Goal: Complete application form

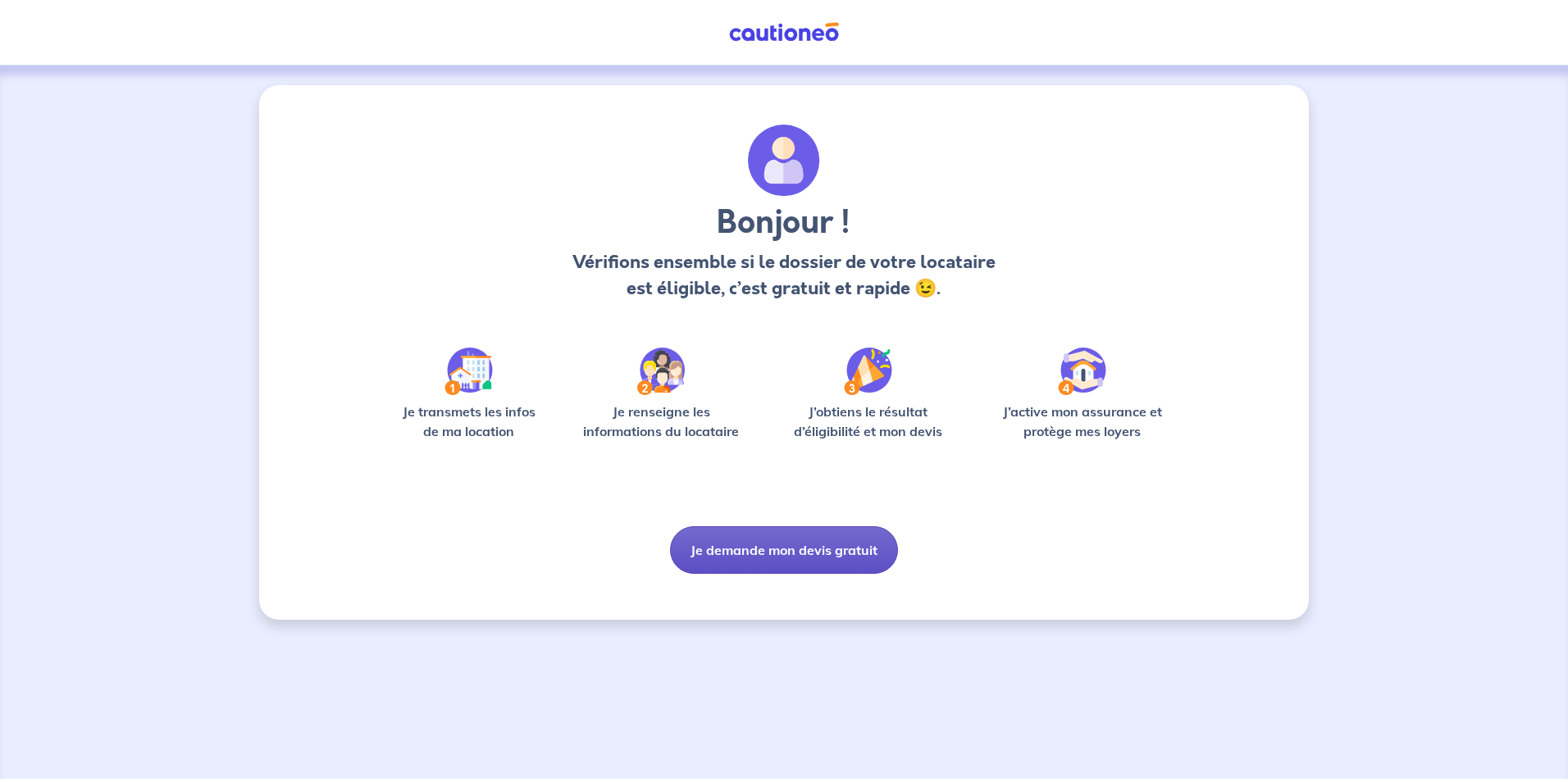
click at [766, 557] on button "Je demande mon devis gratuit" at bounding box center [784, 550] width 228 height 47
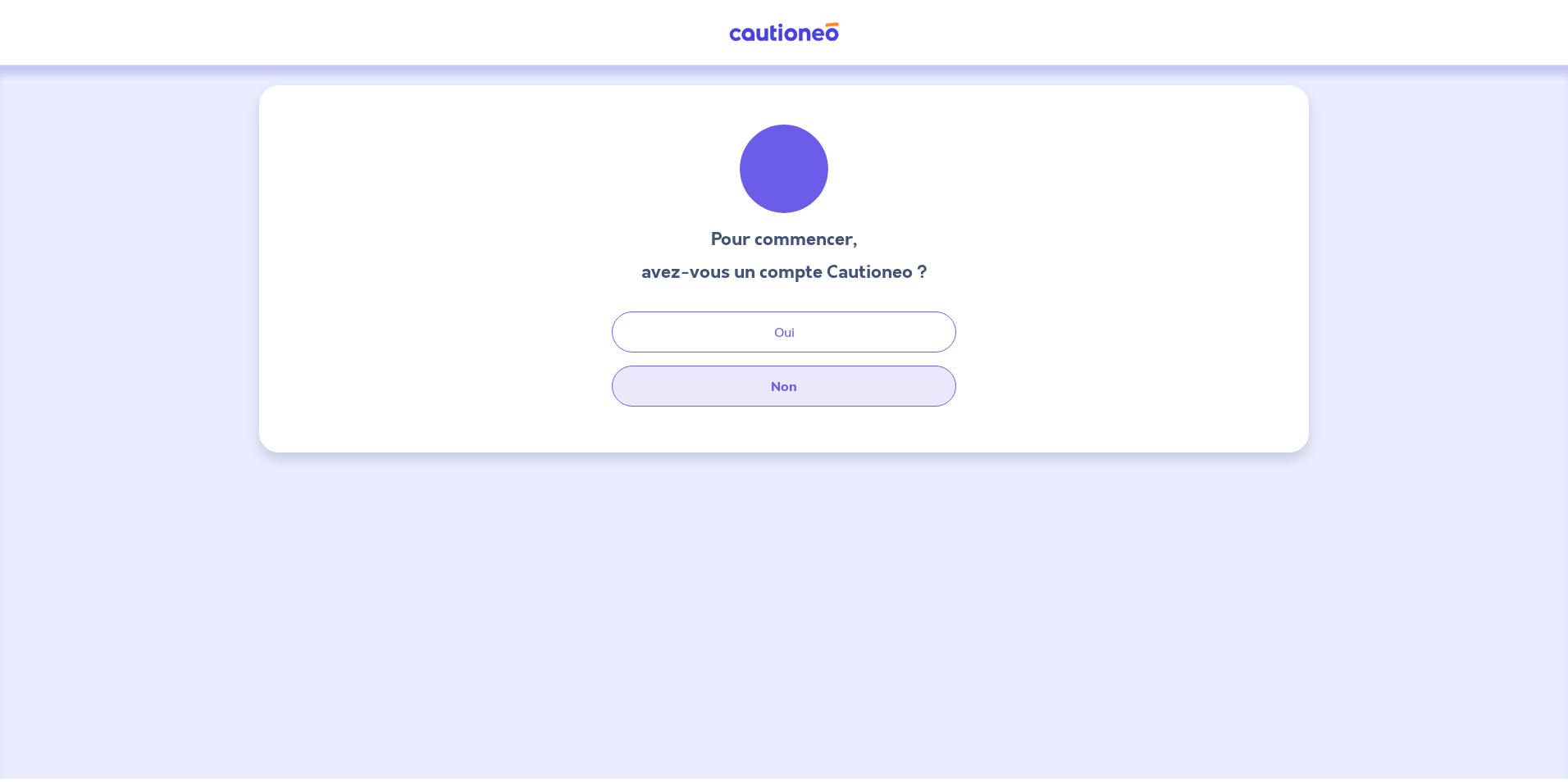
click at [783, 378] on button "Non" at bounding box center [783, 386] width 344 height 41
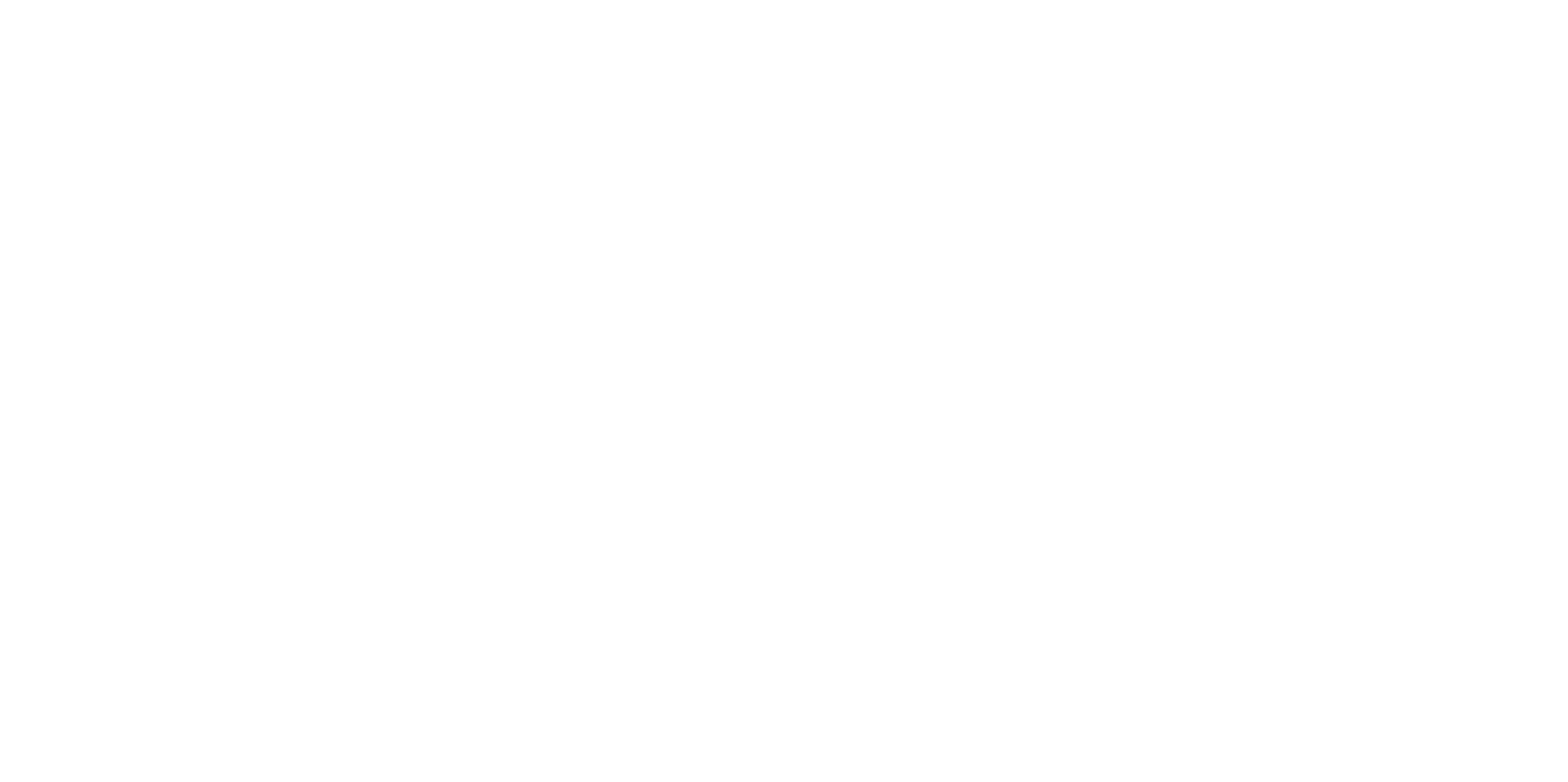
select select "FR"
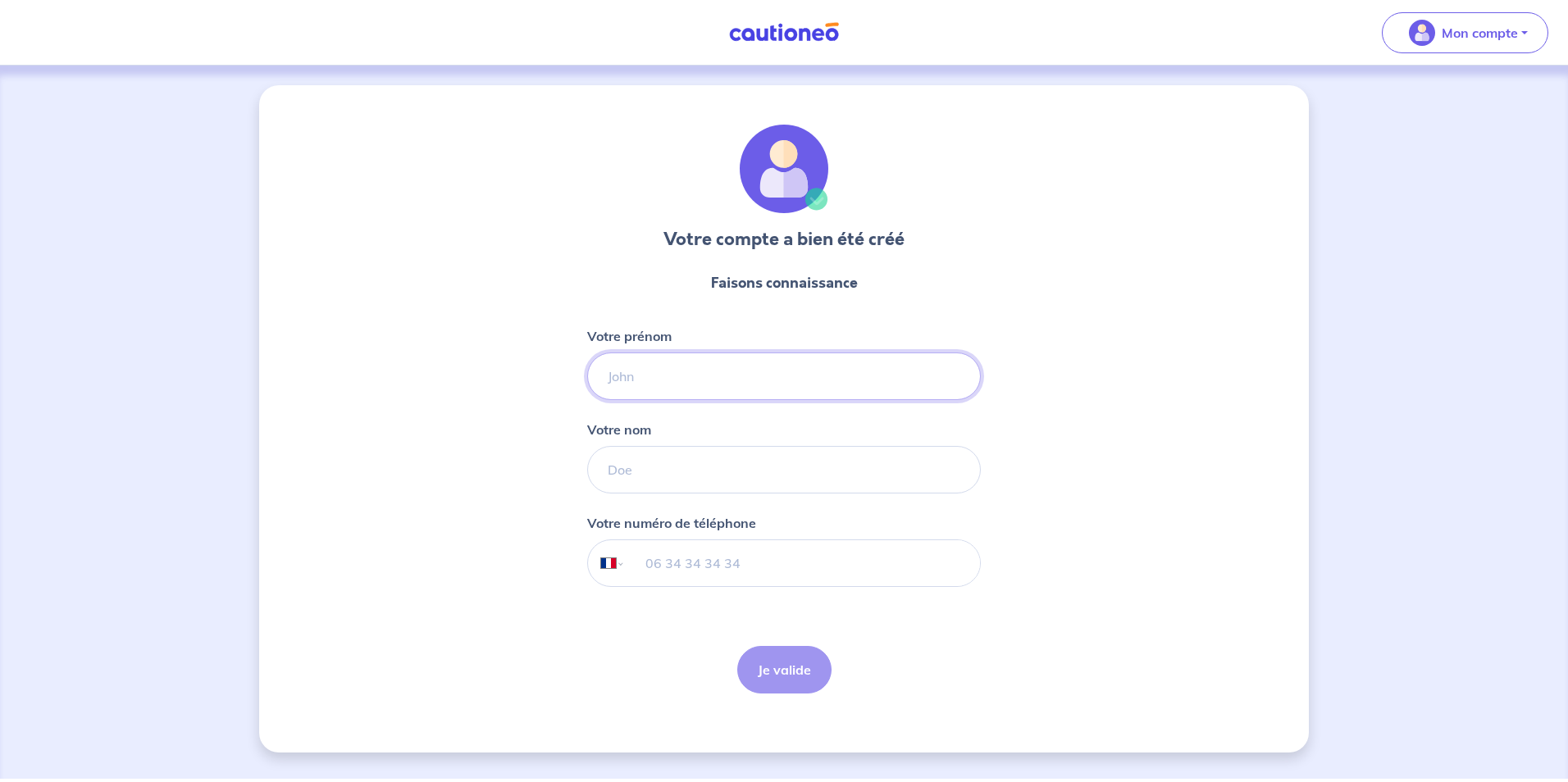
click at [698, 378] on input "Votre prénom" at bounding box center [784, 376] width 393 height 47
type input "n"
type input "[PERSON_NAME]"
type input "Beynel"
click at [738, 556] on input "tel" at bounding box center [802, 563] width 354 height 46
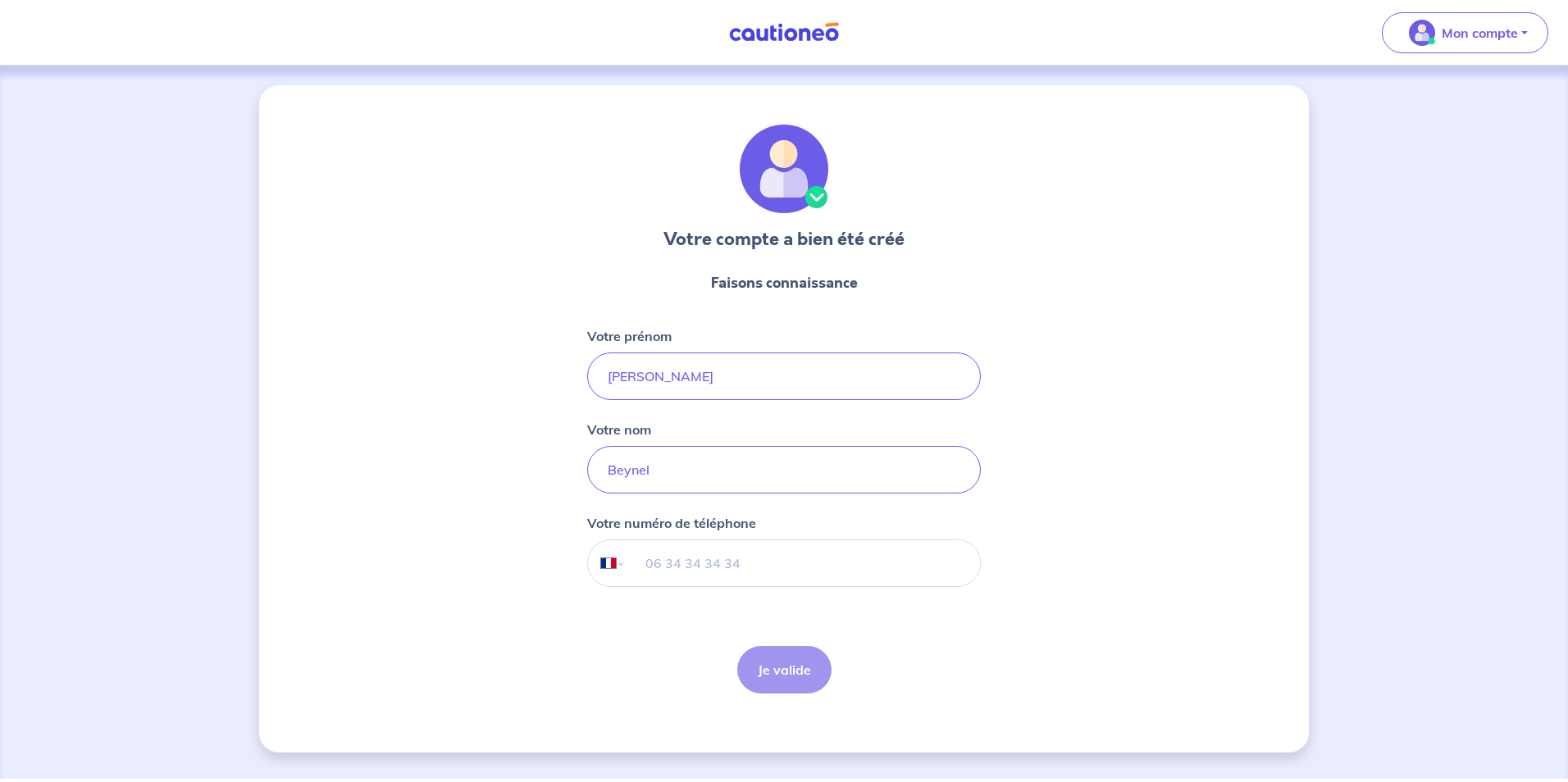
type input "[PHONE_NUMBER]"
click at [781, 673] on button "Je valide" at bounding box center [785, 669] width 95 height 47
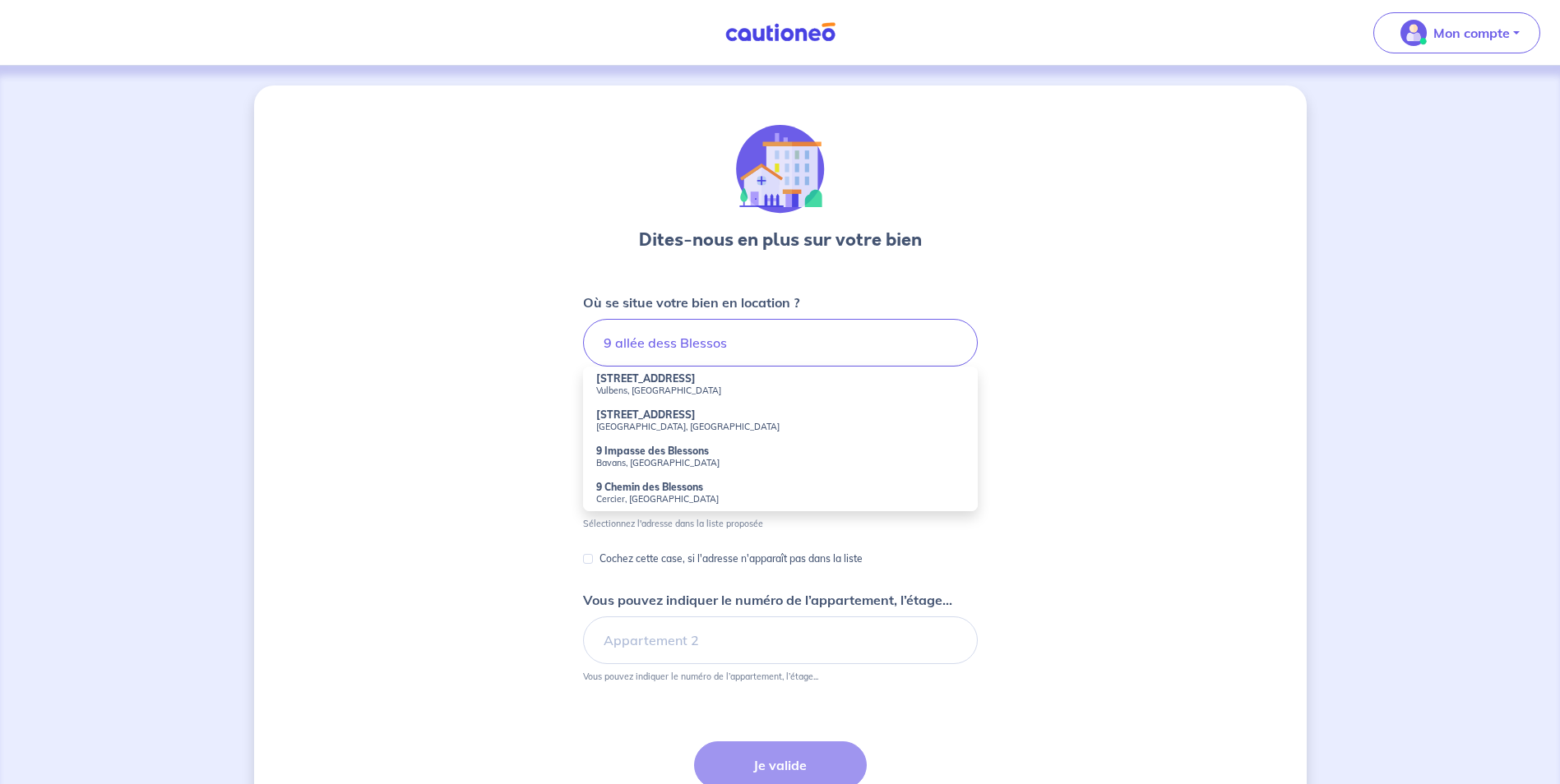
click at [628, 389] on small "Vulbens, [GEOGRAPHIC_DATA]" at bounding box center [780, 391] width 368 height 12
type input "[STREET_ADDRESS]"
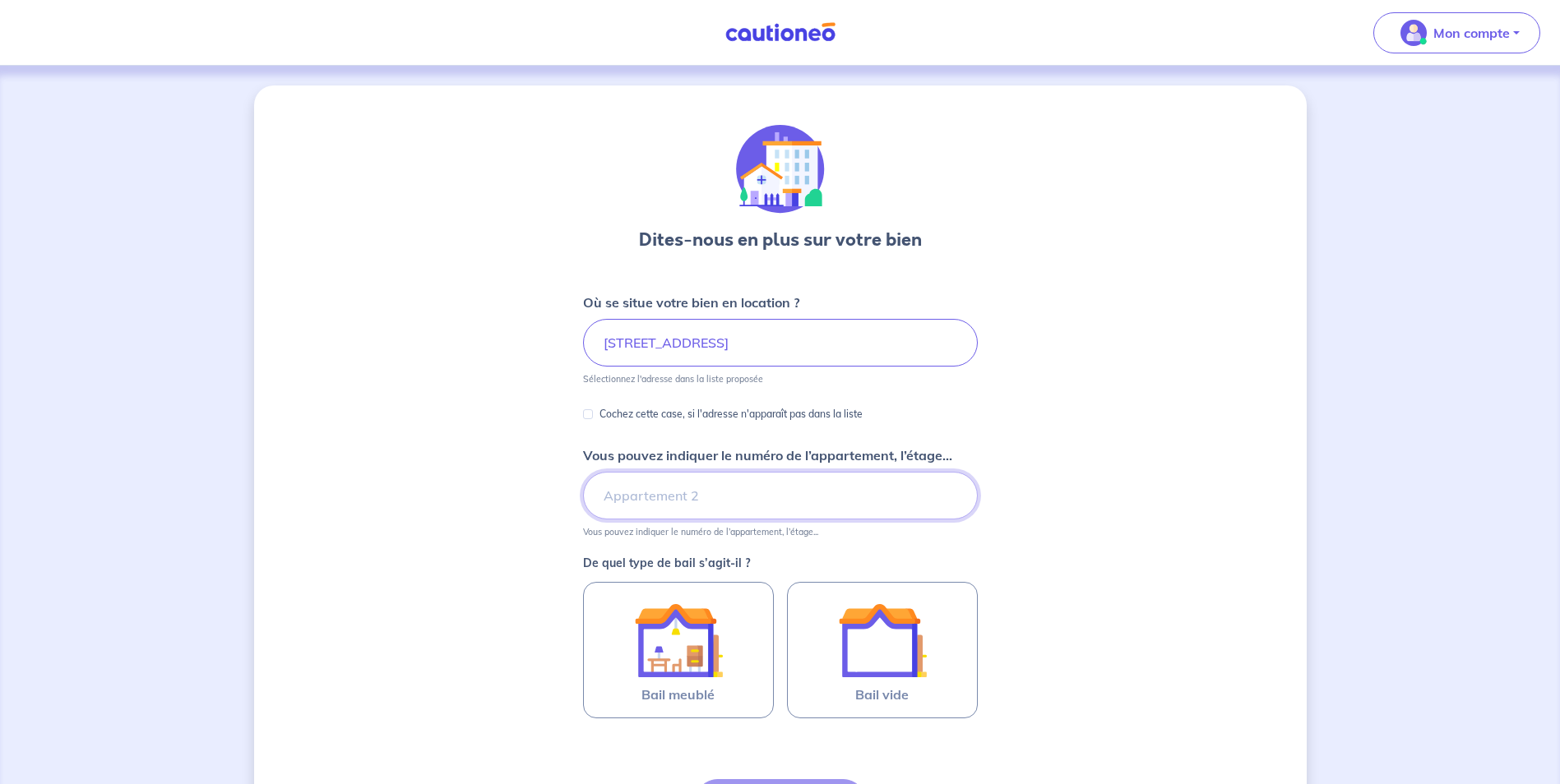
click at [695, 480] on input "Vous pouvez indiquer le numéro de l’appartement, l’étage..." at bounding box center [780, 495] width 395 height 47
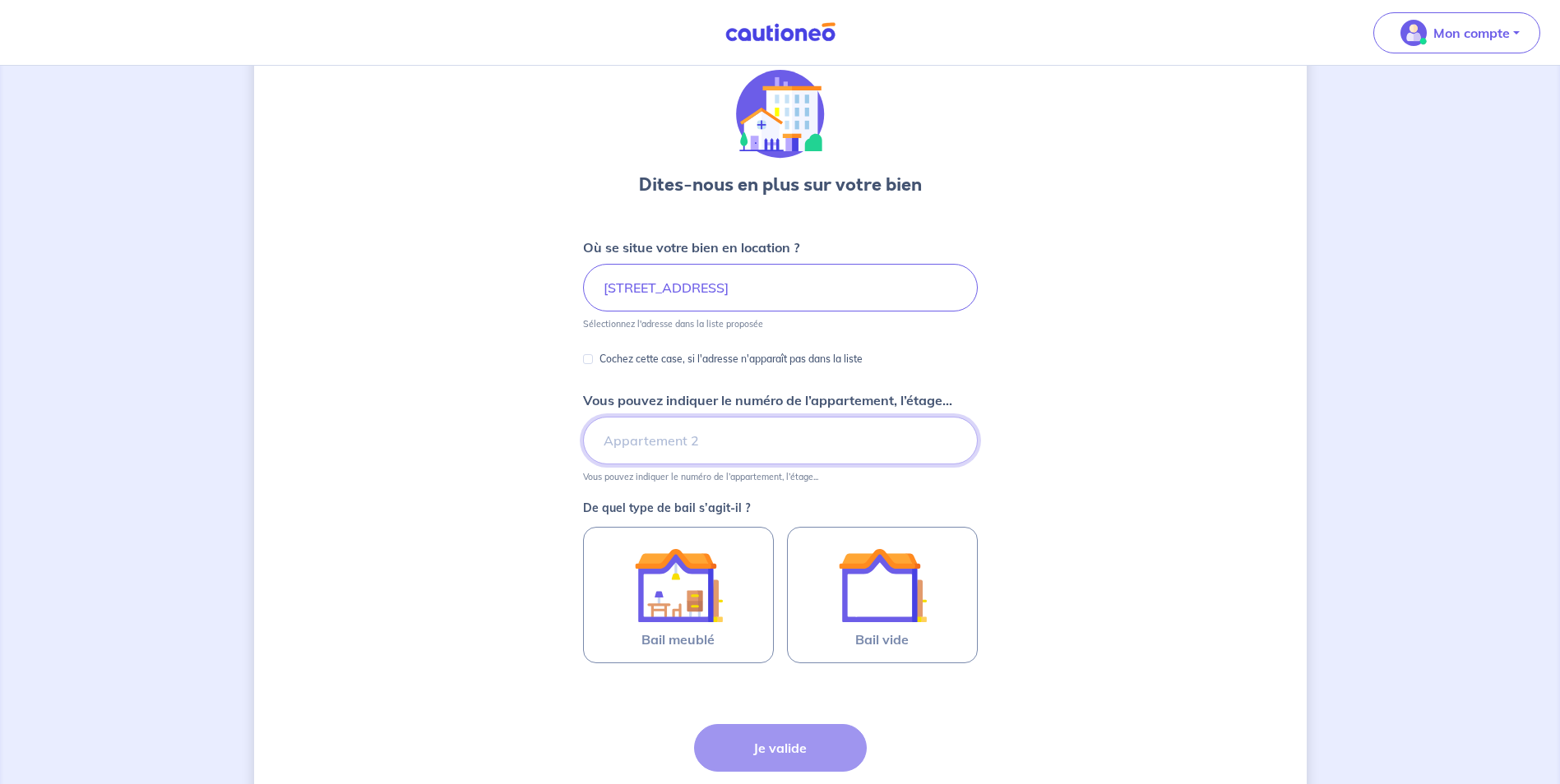
scroll to position [82, 0]
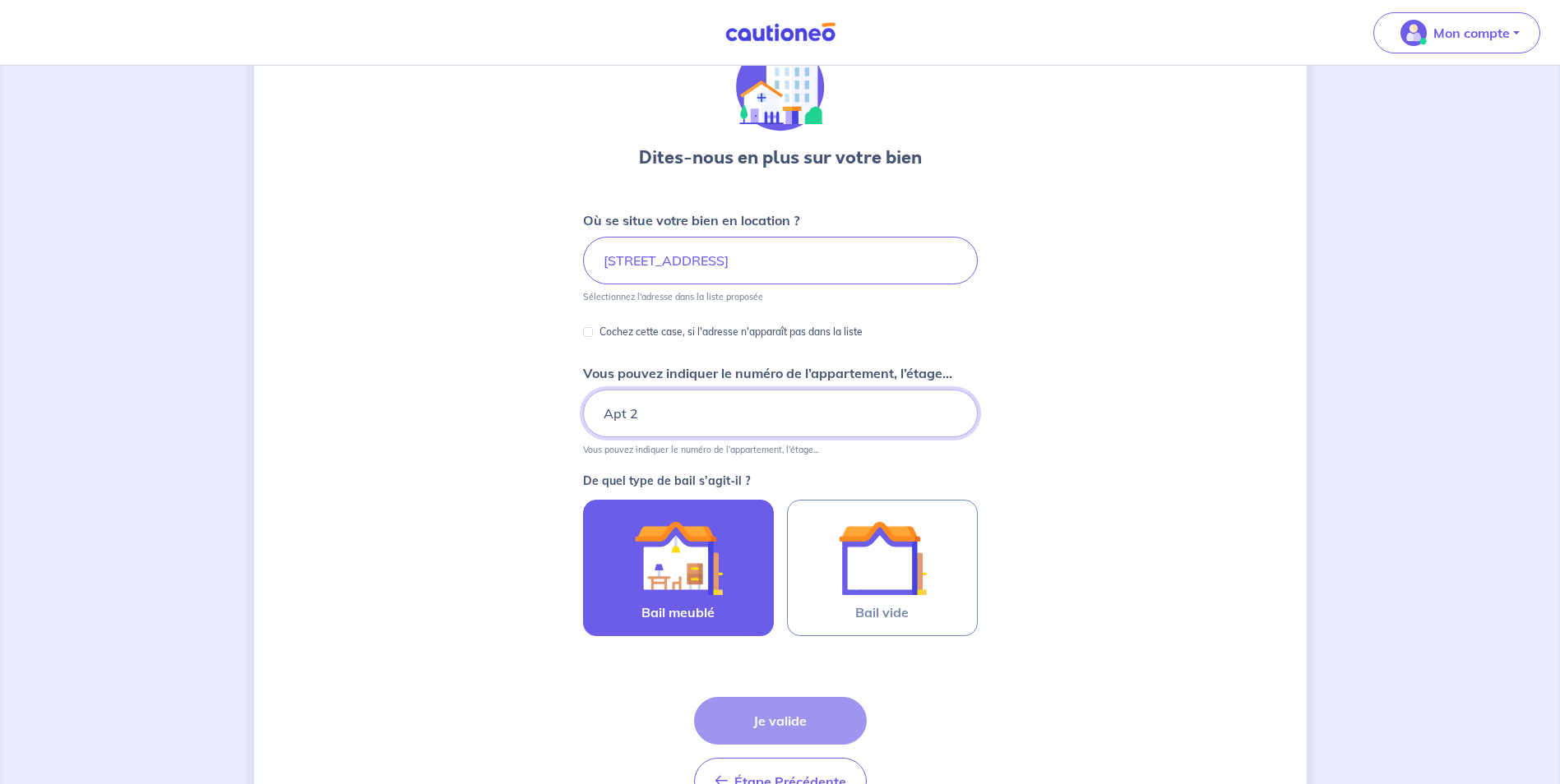
type input "Apt 2"
click at [682, 554] on img at bounding box center [679, 558] width 89 height 89
click at [0, 0] on input "Bail meublé" at bounding box center [0, 0] width 0 height 0
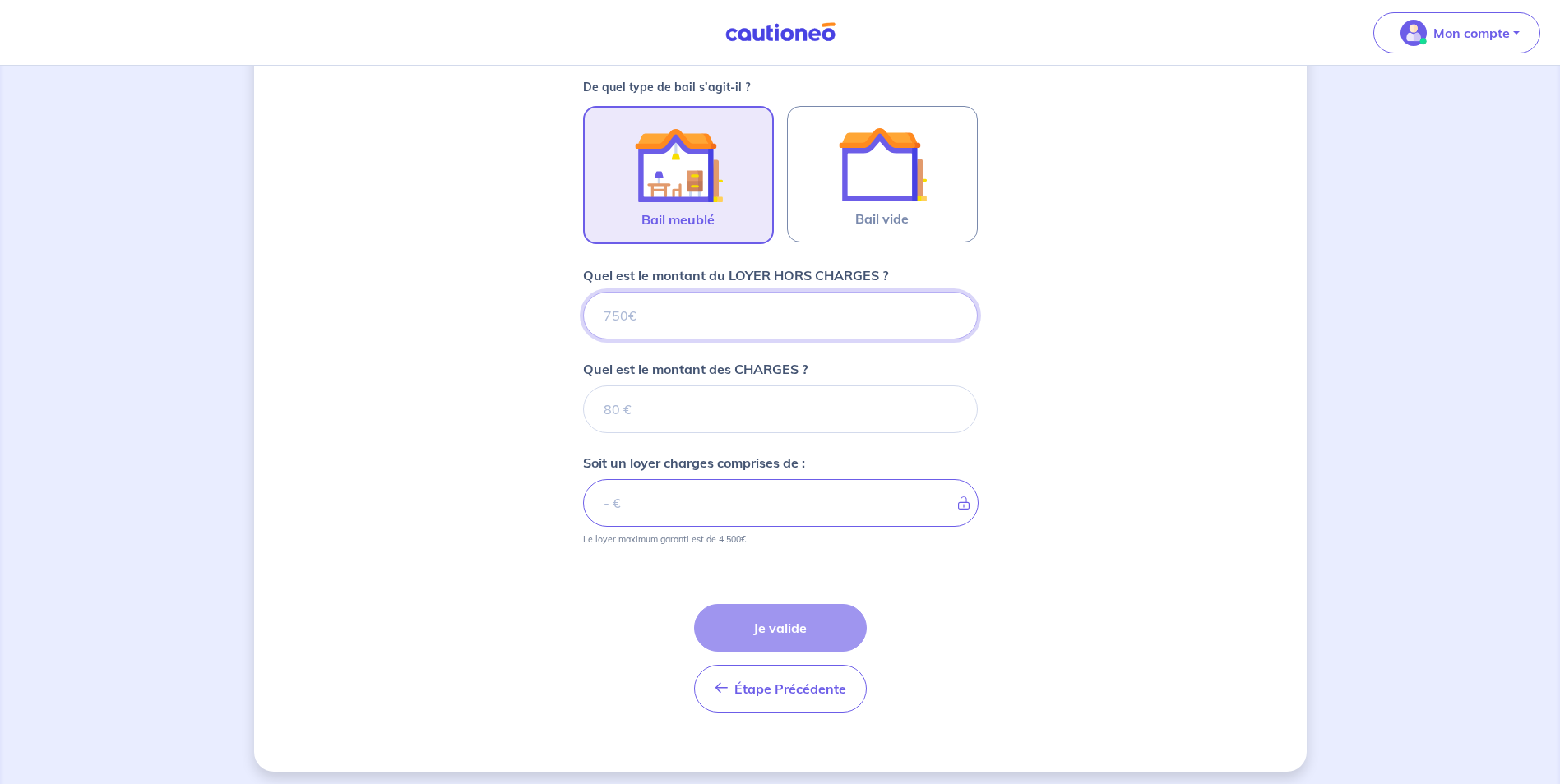
scroll to position [483, 0]
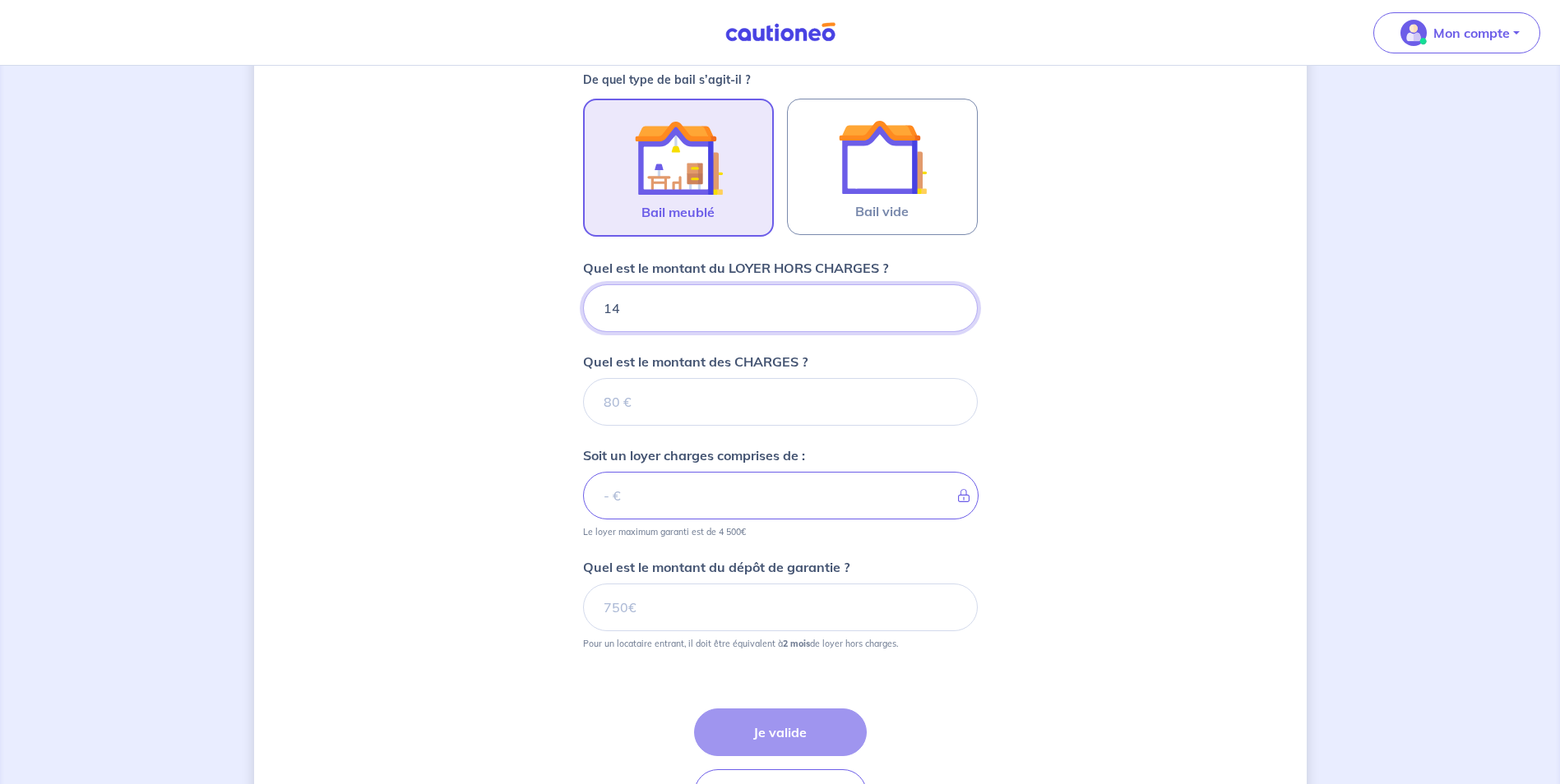
type input "140"
click at [764, 398] on input "Quel est le montant des CHARGES ?" at bounding box center [780, 401] width 395 height 47
drag, startPoint x: 692, startPoint y: 405, endPoint x: 664, endPoint y: 303, distance: 105.8
click at [664, 303] on input "140" at bounding box center [780, 307] width 395 height 47
type input "1400"
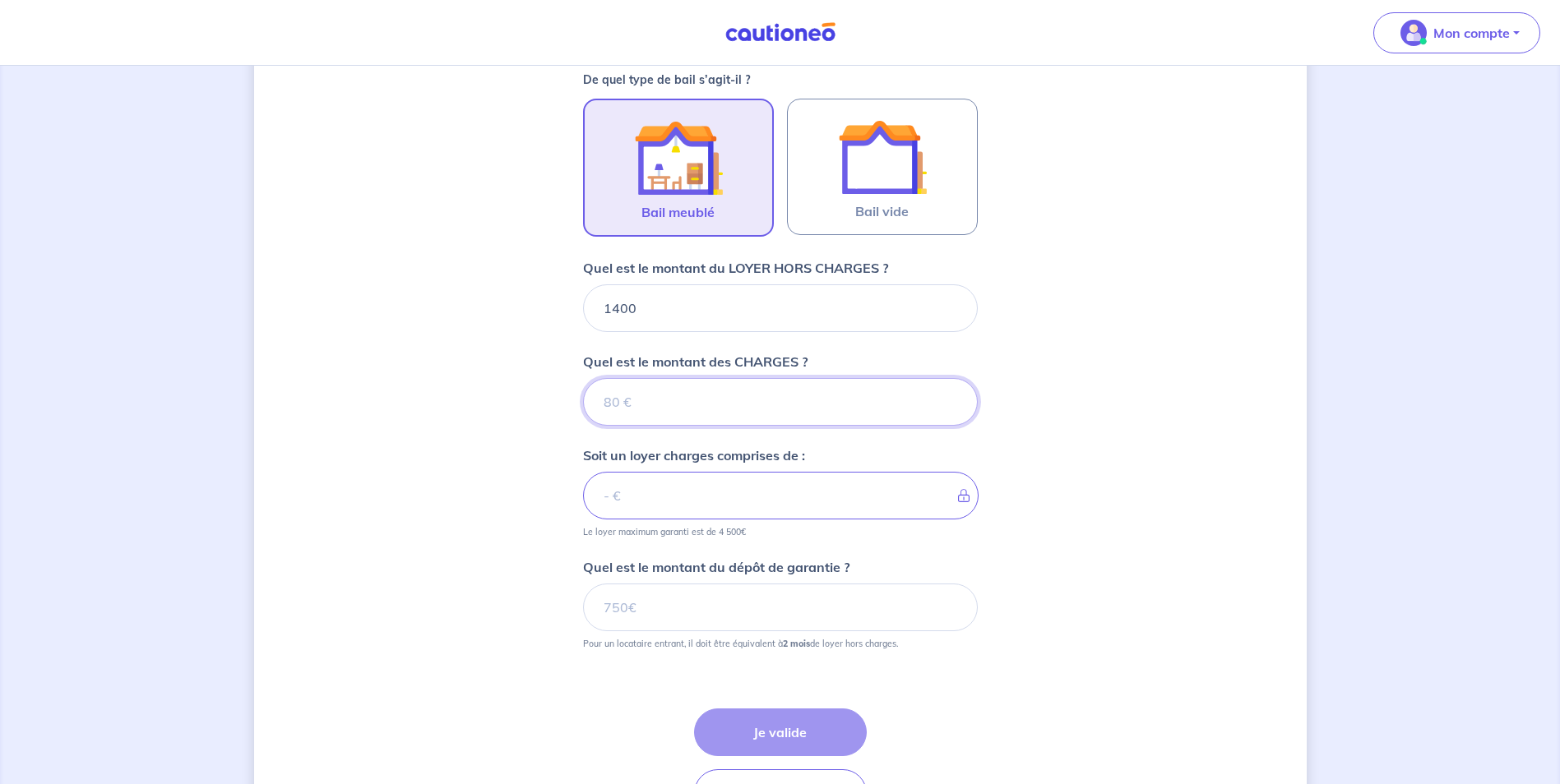
click at [685, 398] on input "Quel est le montant des CHARGES ?" at bounding box center [780, 401] width 395 height 47
drag, startPoint x: 648, startPoint y: 310, endPoint x: 589, endPoint y: 305, distance: 59.2
click at [589, 305] on input "1400" at bounding box center [780, 307] width 395 height 47
type input "1350"
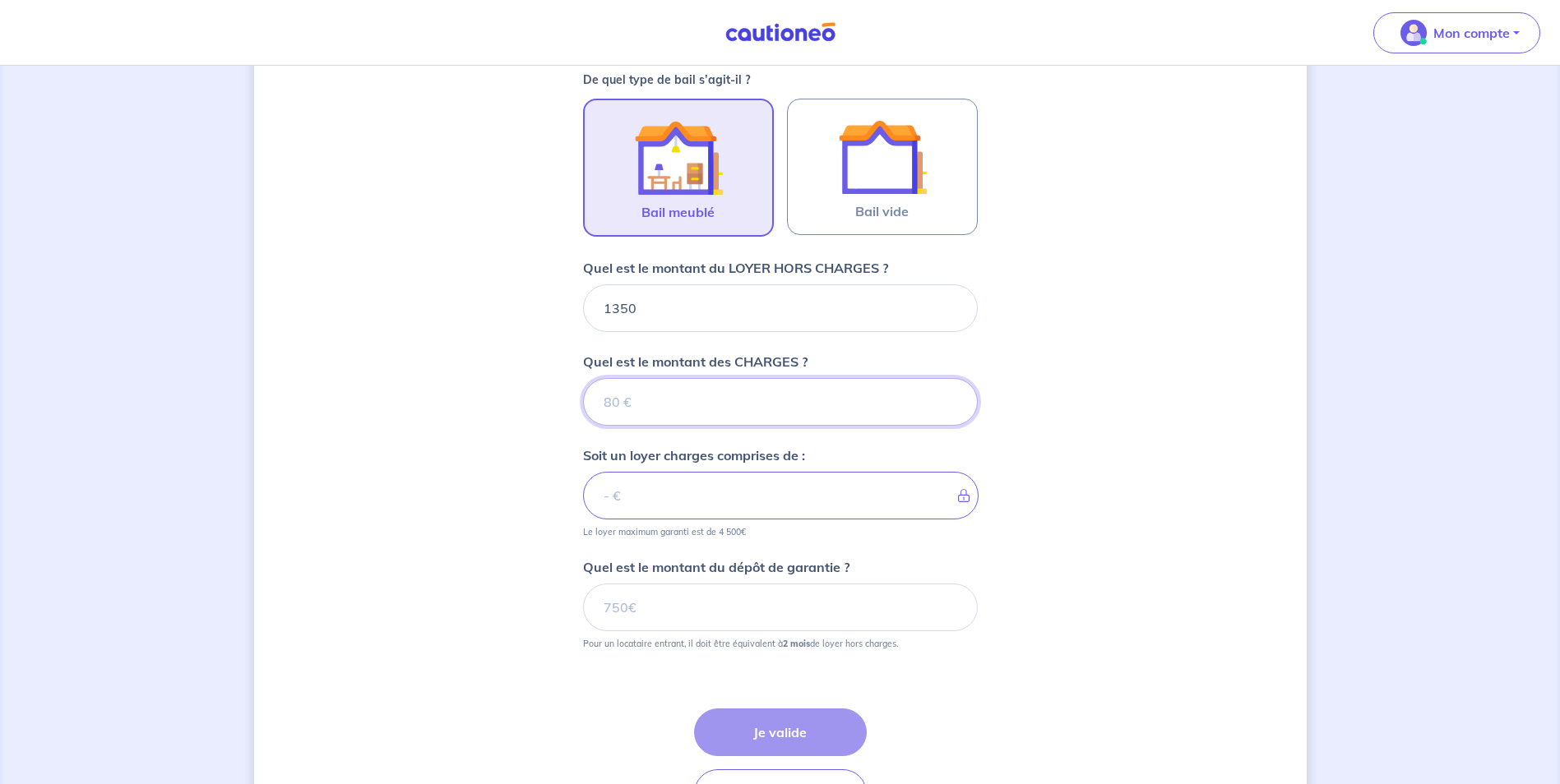
click at [649, 395] on input "Quel est le montant des CHARGES ?" at bounding box center [780, 401] width 395 height 47
type input "1"
type input "1351"
type input "1350"
type input "80"
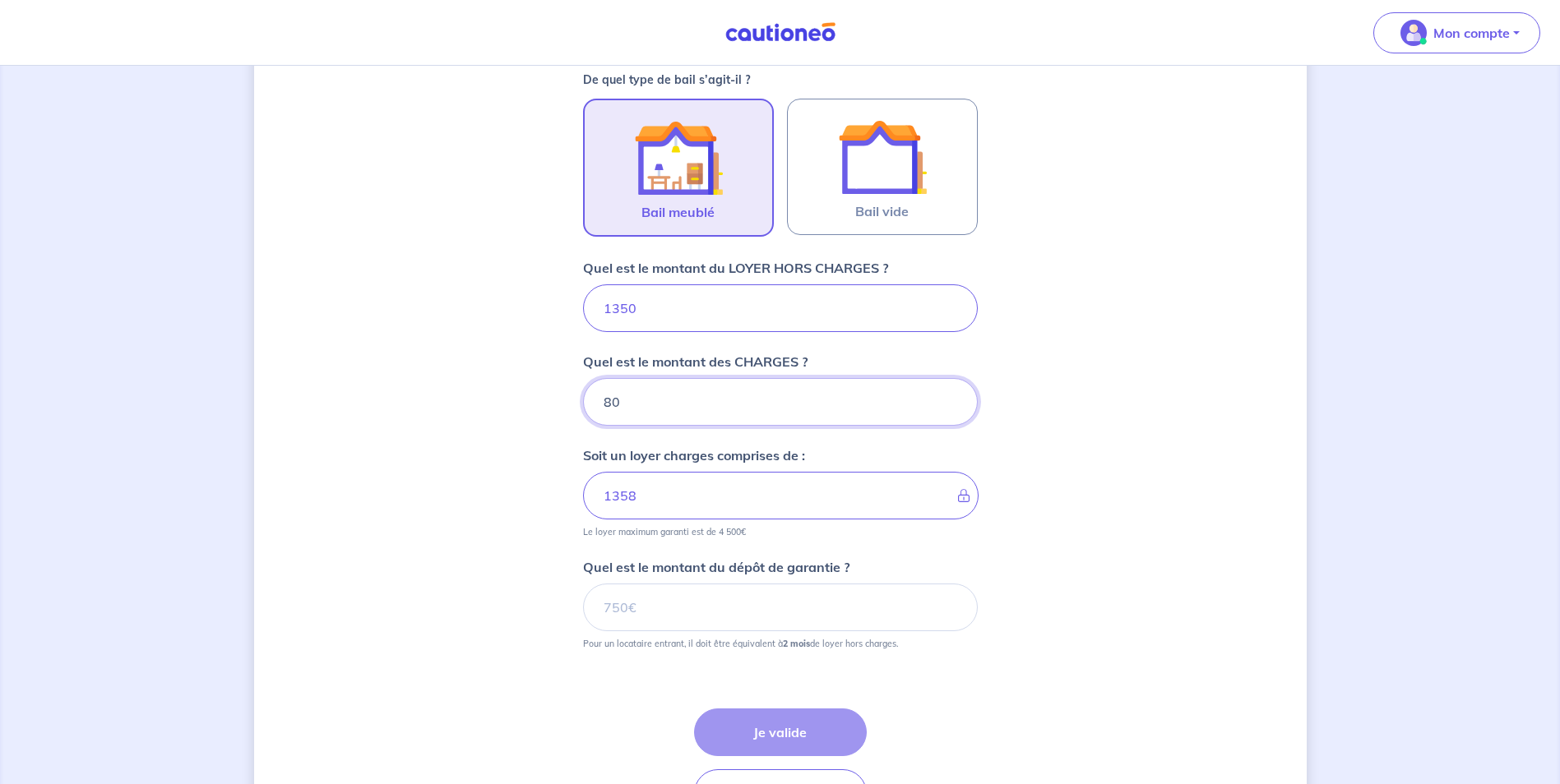
type input "1430"
type input "80"
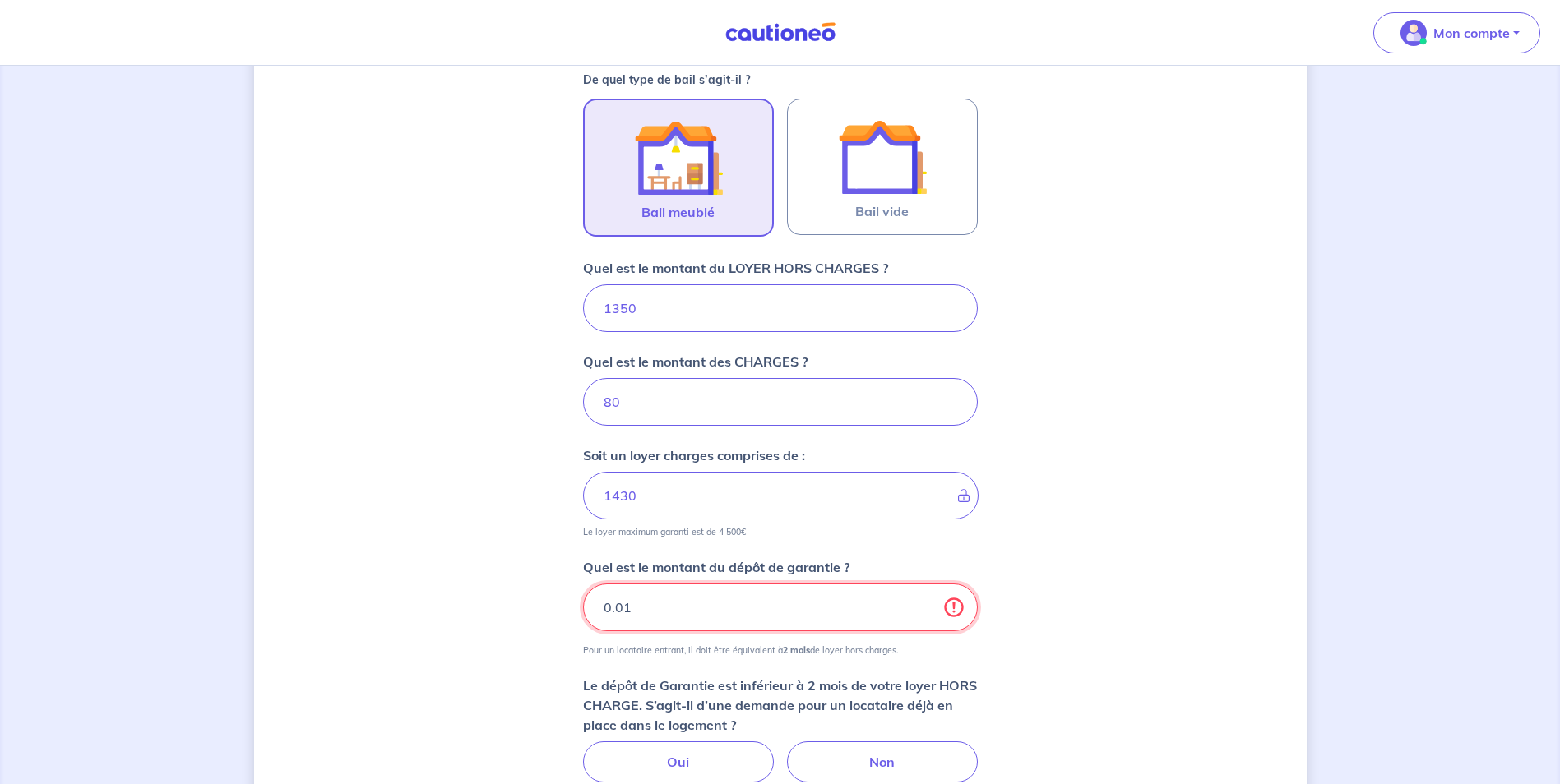
click at [952, 597] on input "0.01" at bounding box center [780, 607] width 395 height 47
drag, startPoint x: 744, startPoint y: 613, endPoint x: 505, endPoint y: 591, distance: 240.0
click at [505, 591] on div "Dites-nous en plus sur votre bien Où se situe votre bien en location ? [STREET_…" at bounding box center [780, 305] width 1053 height 1408
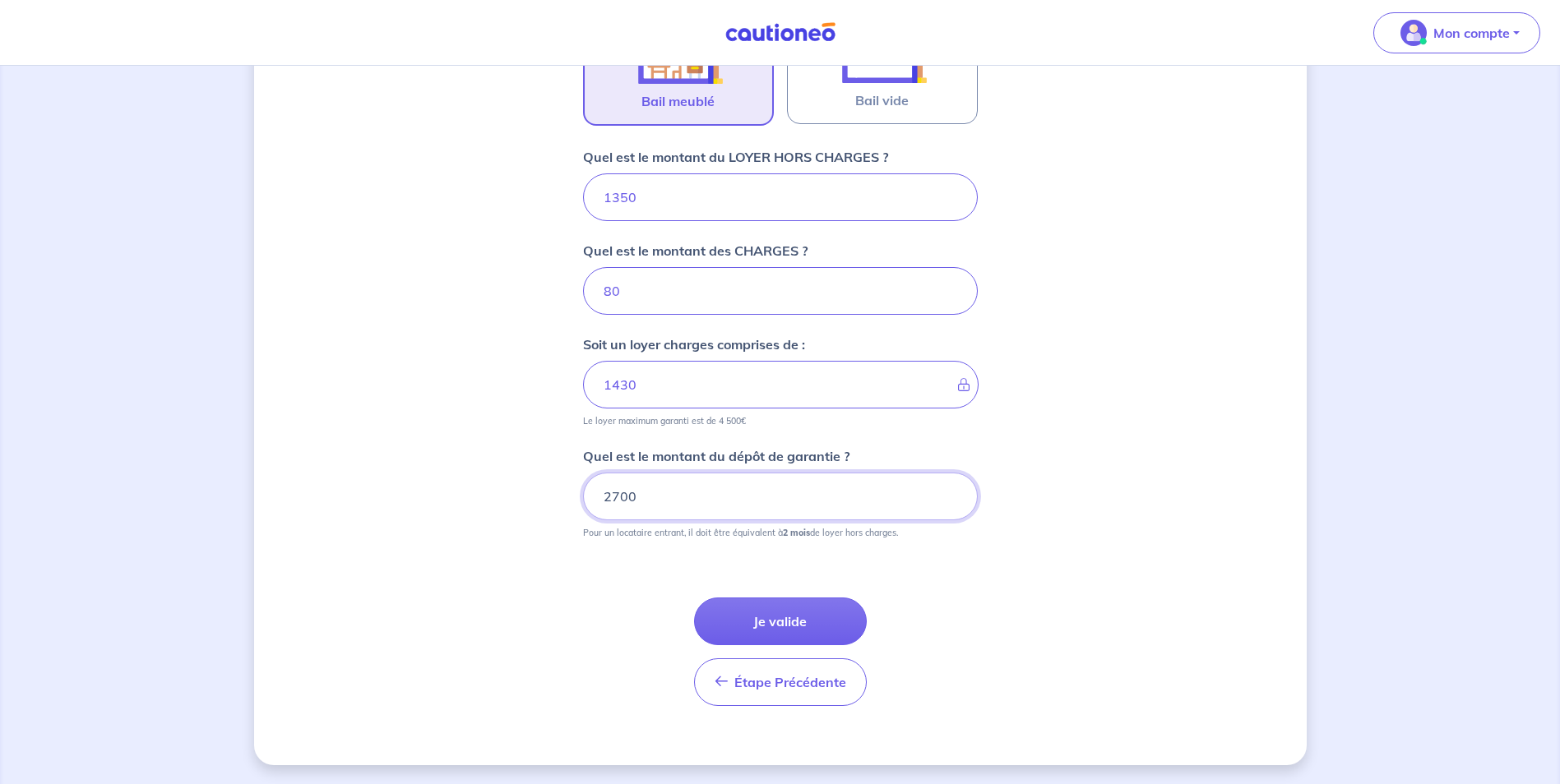
scroll to position [595, 0]
type input "2700"
click at [783, 631] on button "Je valide" at bounding box center [780, 620] width 173 height 47
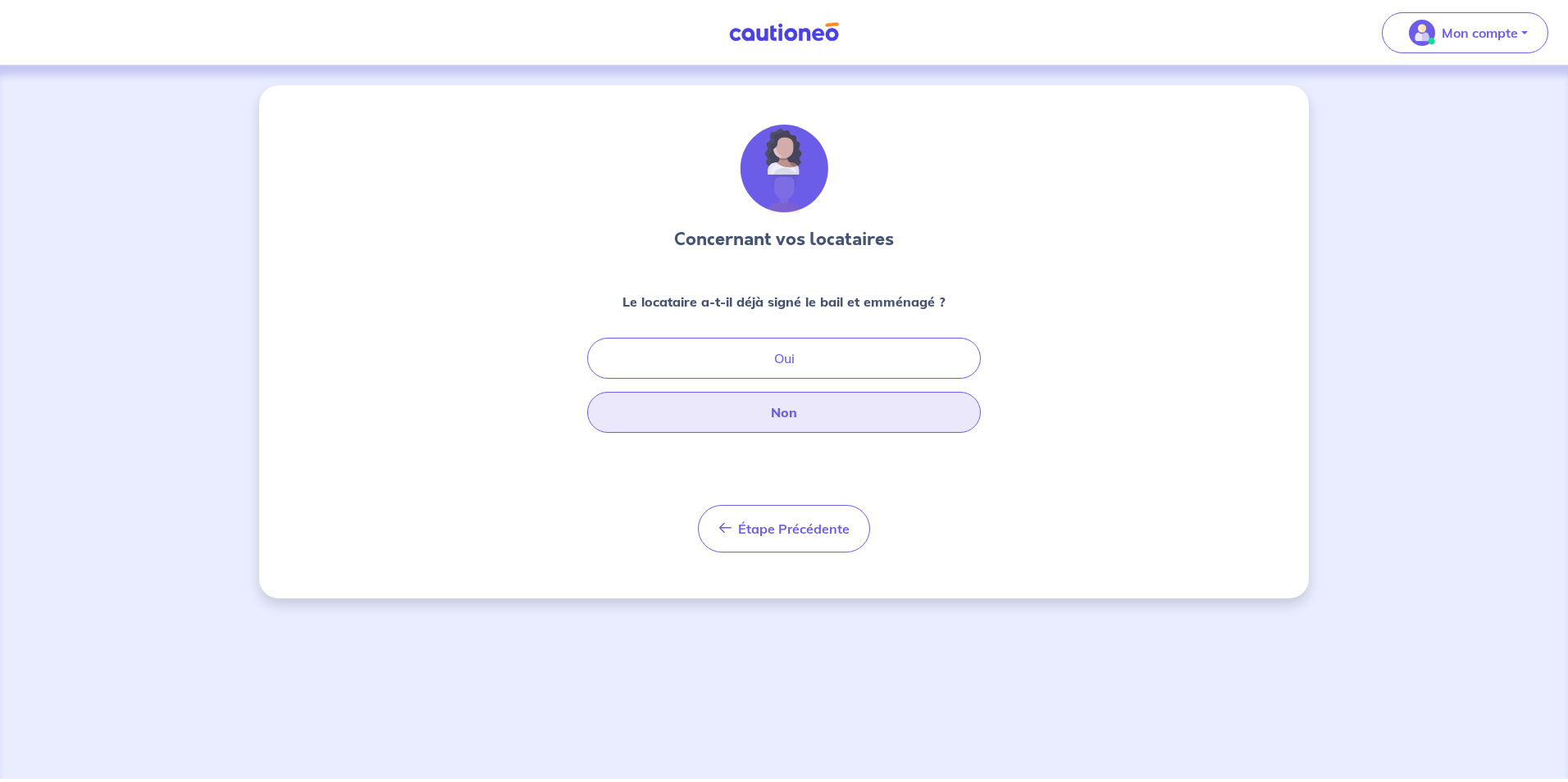
click at [787, 415] on button "Non" at bounding box center [784, 412] width 393 height 41
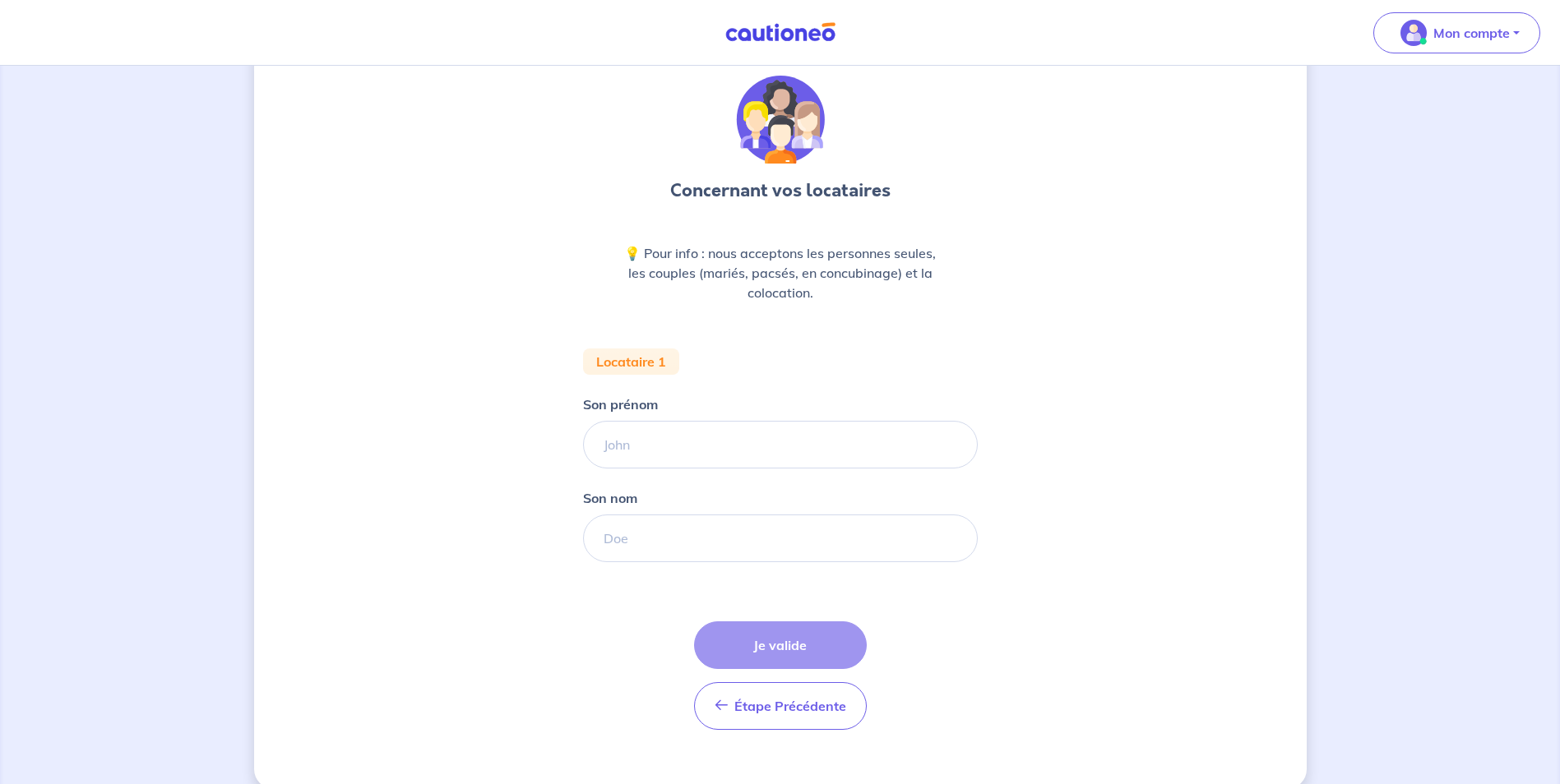
scroll to position [74, 0]
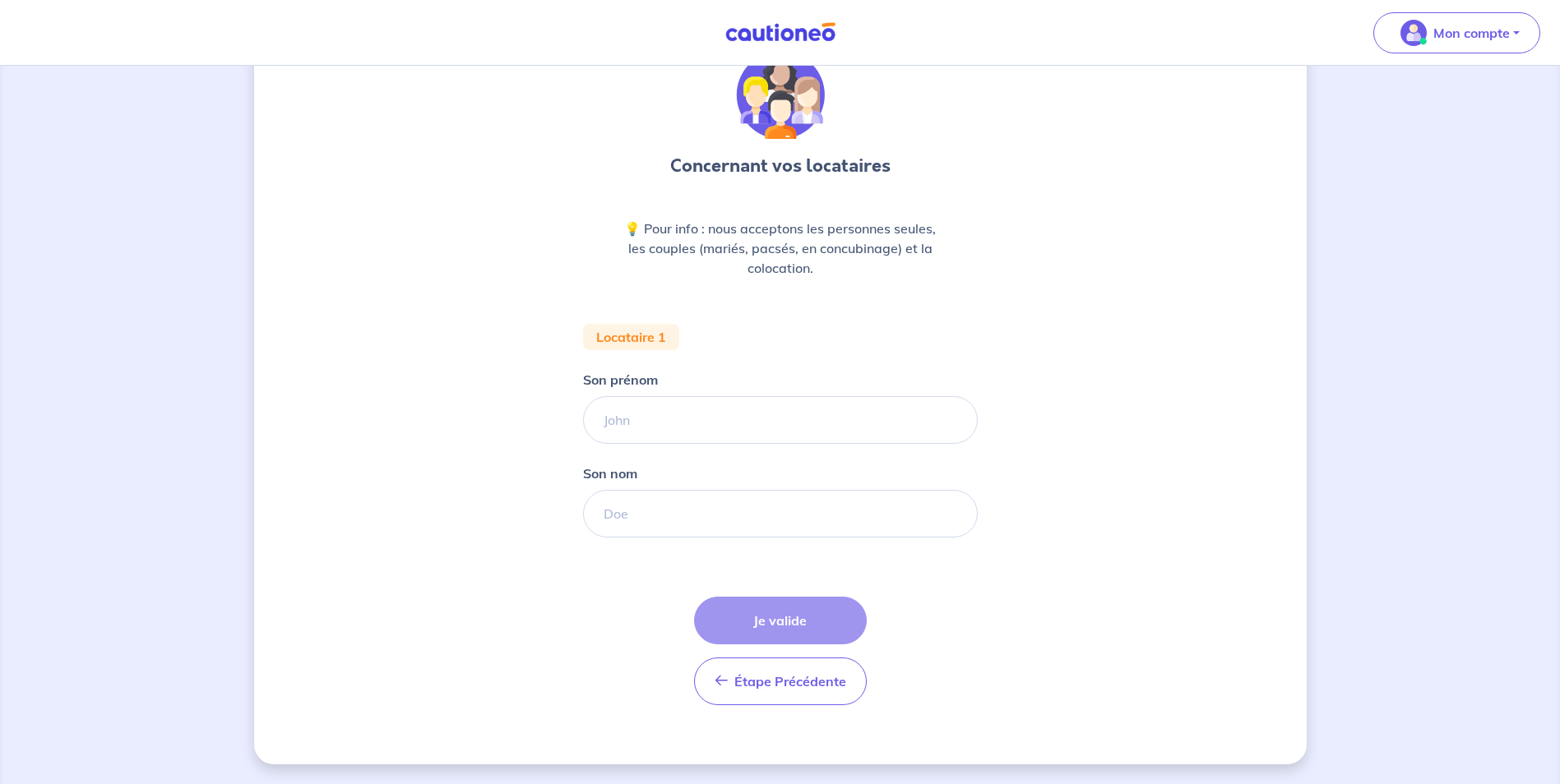
click at [805, 613] on div "Étape Précédente Précédent Je valide Je valide" at bounding box center [780, 651] width 173 height 108
click at [779, 625] on div "Étape Précédente Précédent Je valide Je valide" at bounding box center [780, 651] width 173 height 108
click at [770, 690] on button "Étape Précédente Précédent" at bounding box center [780, 681] width 173 height 47
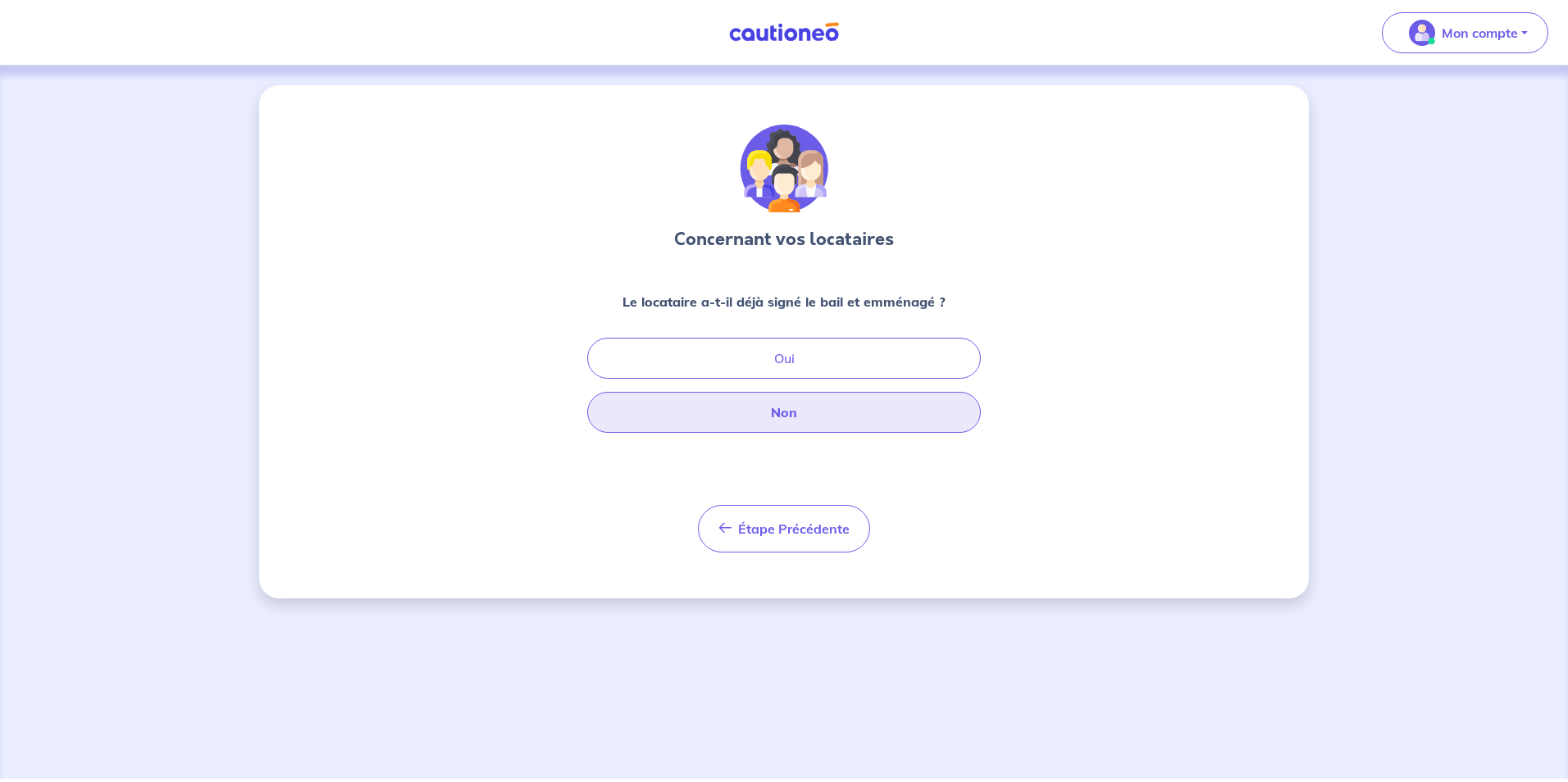
click at [811, 419] on button "Non" at bounding box center [784, 412] width 393 height 41
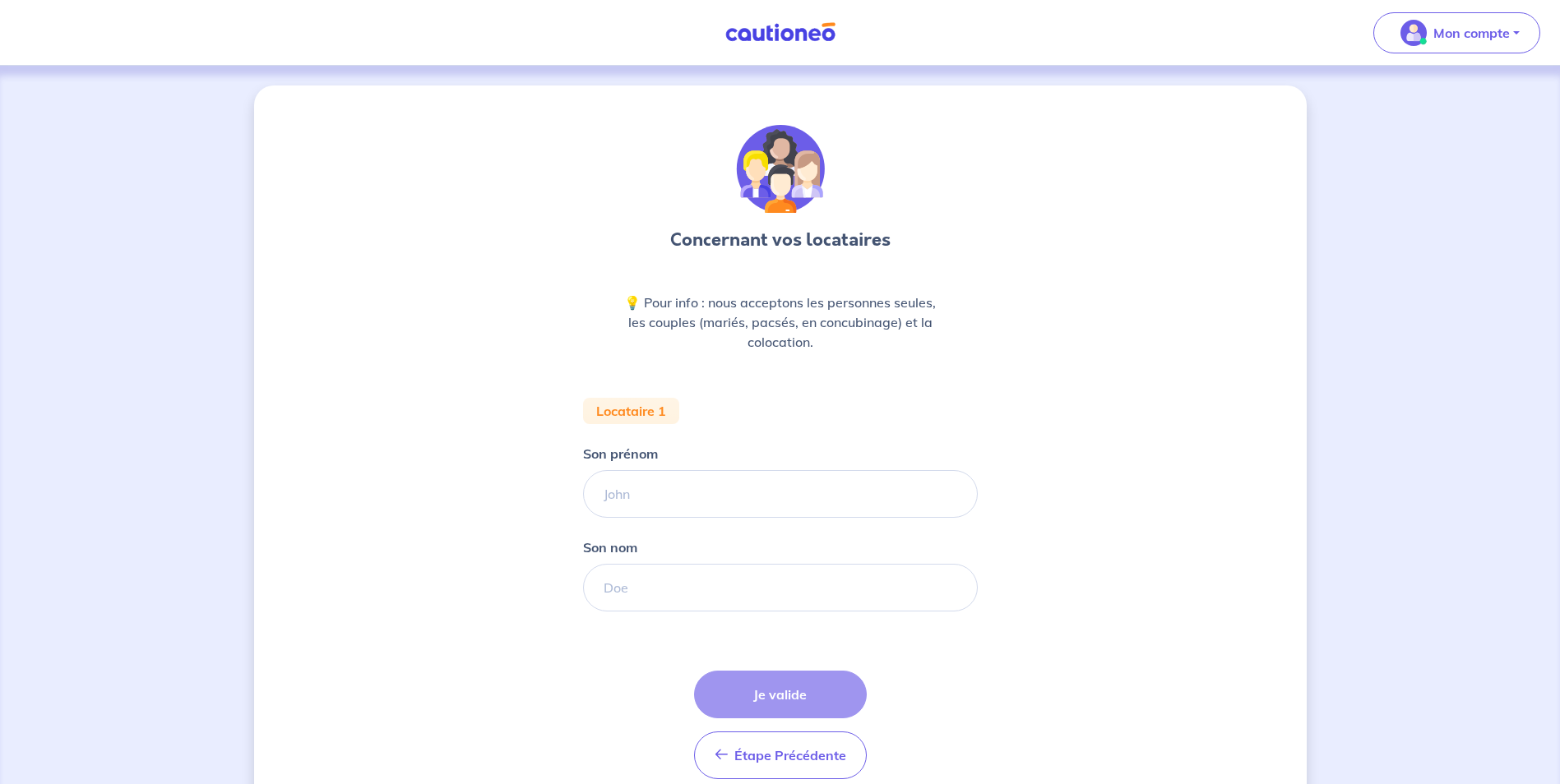
click at [794, 695] on div "Étape Précédente Précédent Je valide Je valide" at bounding box center [780, 725] width 173 height 108
drag, startPoint x: 796, startPoint y: 691, endPoint x: 776, endPoint y: 649, distance: 46.5
click at [797, 690] on div "Étape Précédente Précédent Je valide Je valide" at bounding box center [780, 725] width 173 height 108
click at [658, 509] on input "Son prénom" at bounding box center [780, 493] width 395 height 47
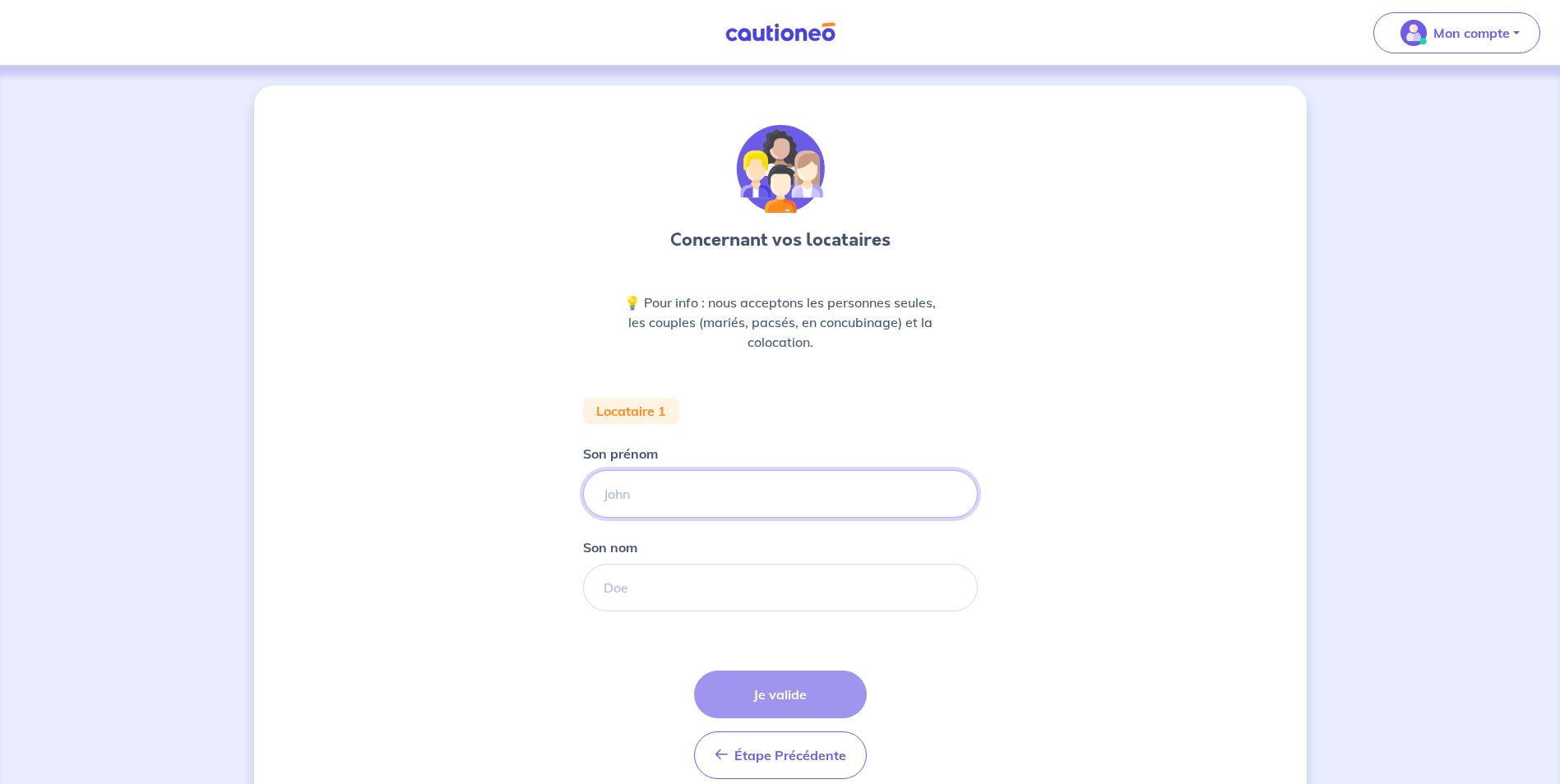
click at [662, 500] on input "Son prénom" at bounding box center [780, 493] width 395 height 47
click at [657, 497] on input "Son prénom" at bounding box center [780, 493] width 395 height 47
type input "a"
click at [671, 578] on input "Son nom" at bounding box center [780, 587] width 395 height 47
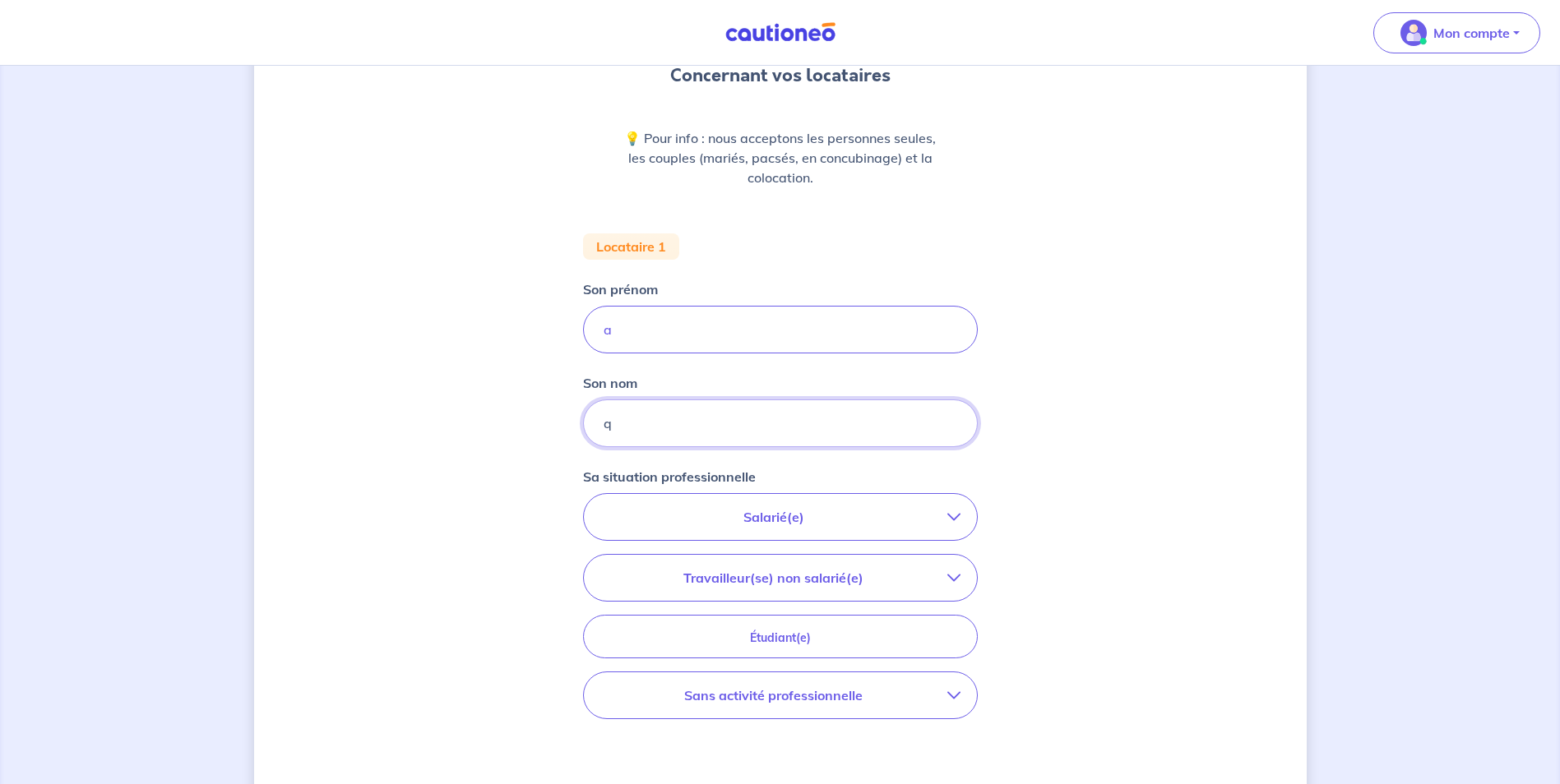
type input "q"
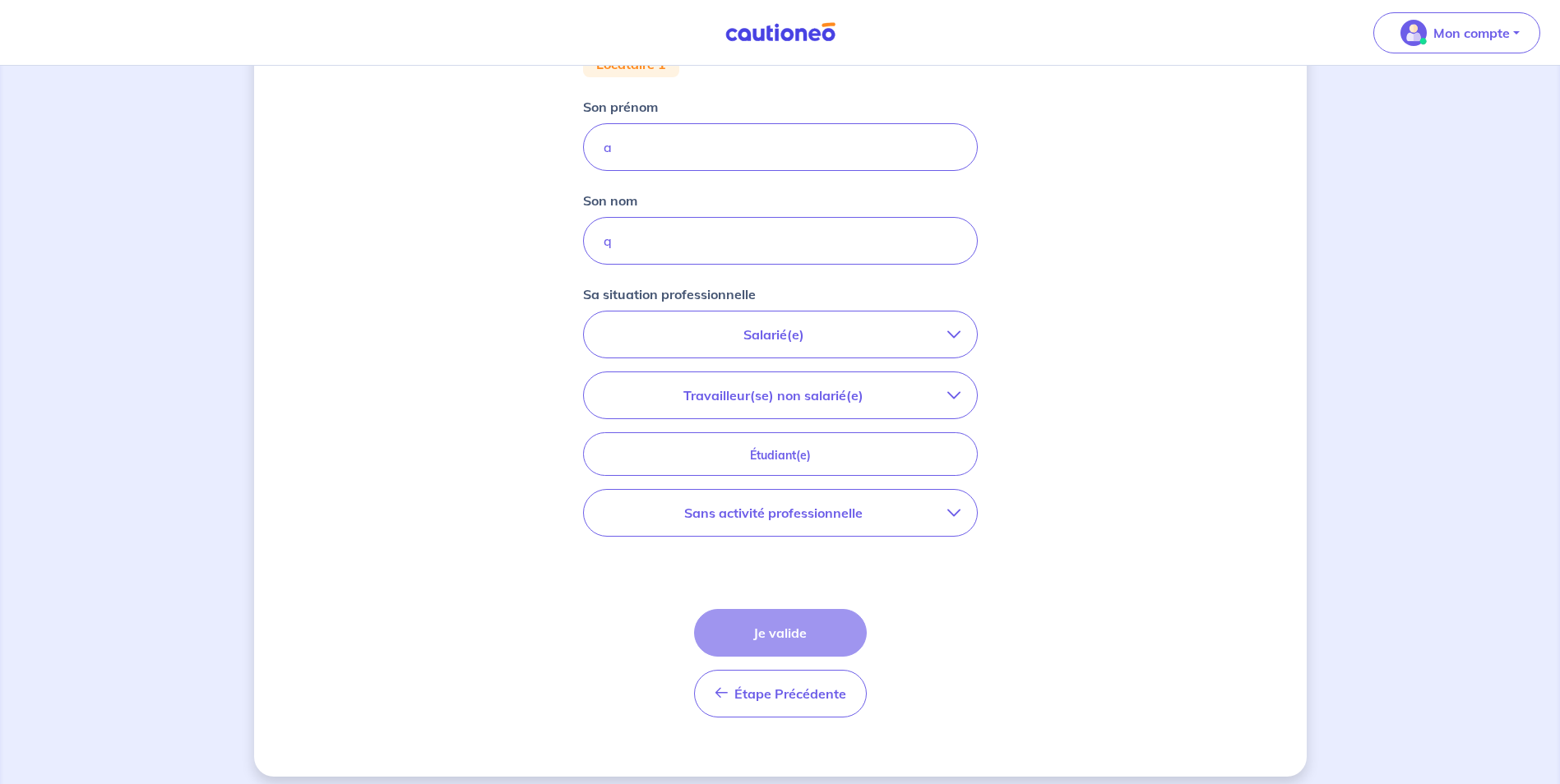
scroll to position [360, 0]
